Goal: Task Accomplishment & Management: Manage account settings

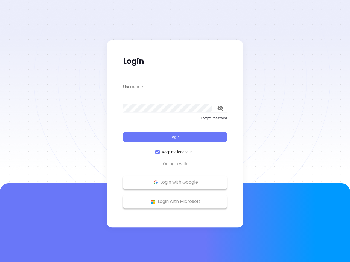
click at [175, 131] on div "Login" at bounding box center [175, 133] width 104 height 17
click at [175, 87] on input "Username" at bounding box center [175, 87] width 104 height 9
click at [220, 108] on icon "toggle password visibility" at bounding box center [220, 108] width 6 height 5
click at [175, 137] on span "Login" at bounding box center [174, 137] width 9 height 5
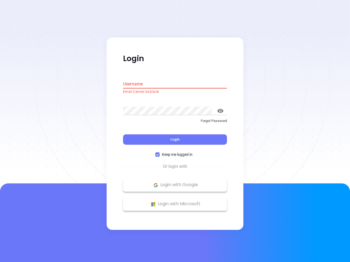
click at [175, 152] on span "Keep me logged in" at bounding box center [177, 155] width 35 height 6
click at [160, 153] on input "Keep me logged in" at bounding box center [157, 155] width 4 height 4
checkbox input "false"
click at [175, 183] on p "Login with Google" at bounding box center [175, 185] width 98 height 8
click at [175, 202] on p "Login with Microsoft" at bounding box center [175, 204] width 98 height 8
